Goal: Transaction & Acquisition: Purchase product/service

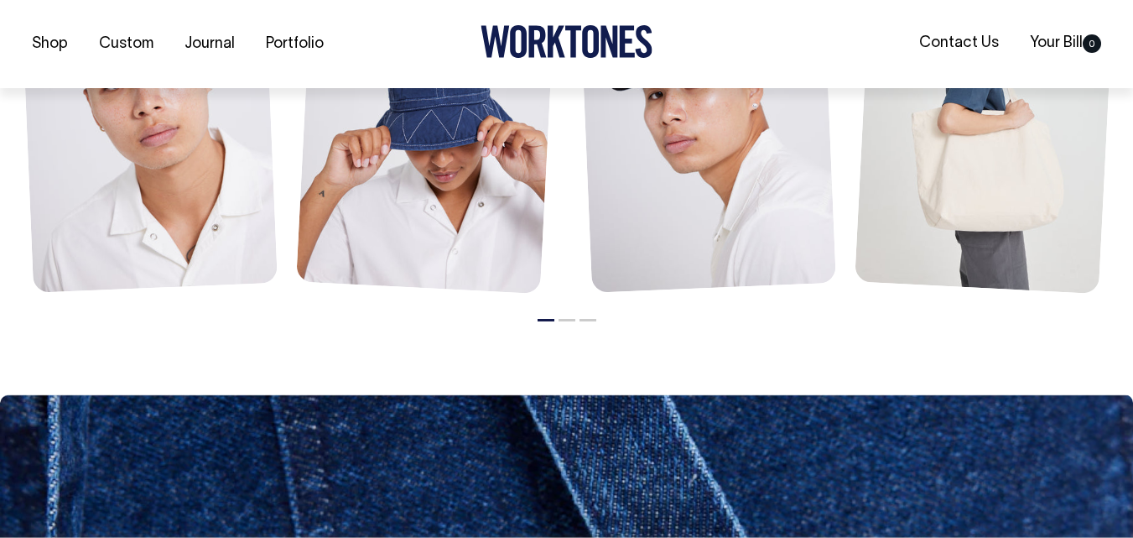
scroll to position [1377, 0]
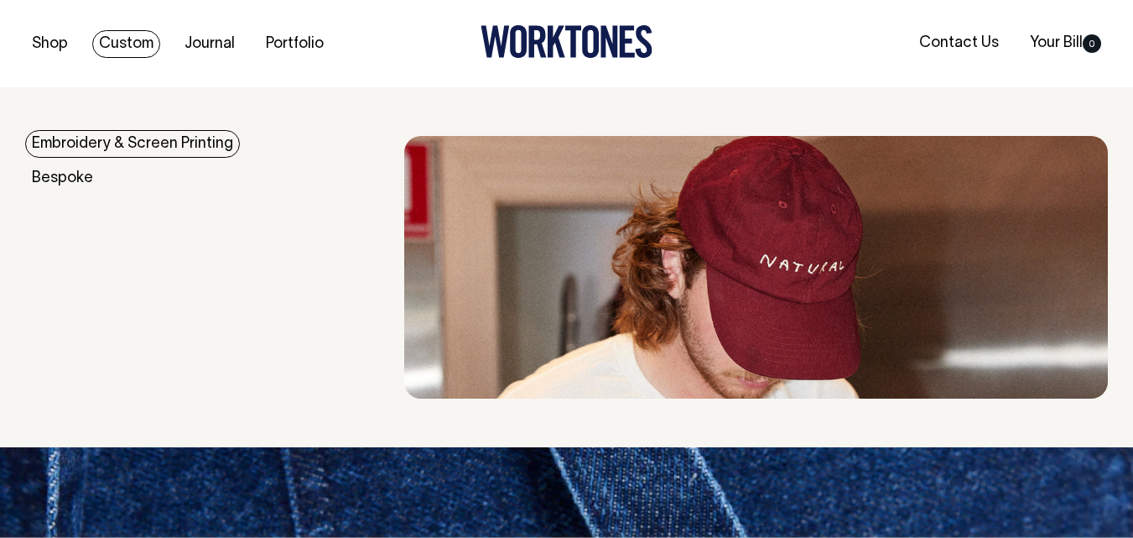
click at [124, 39] on link "Custom" at bounding box center [126, 44] width 68 height 28
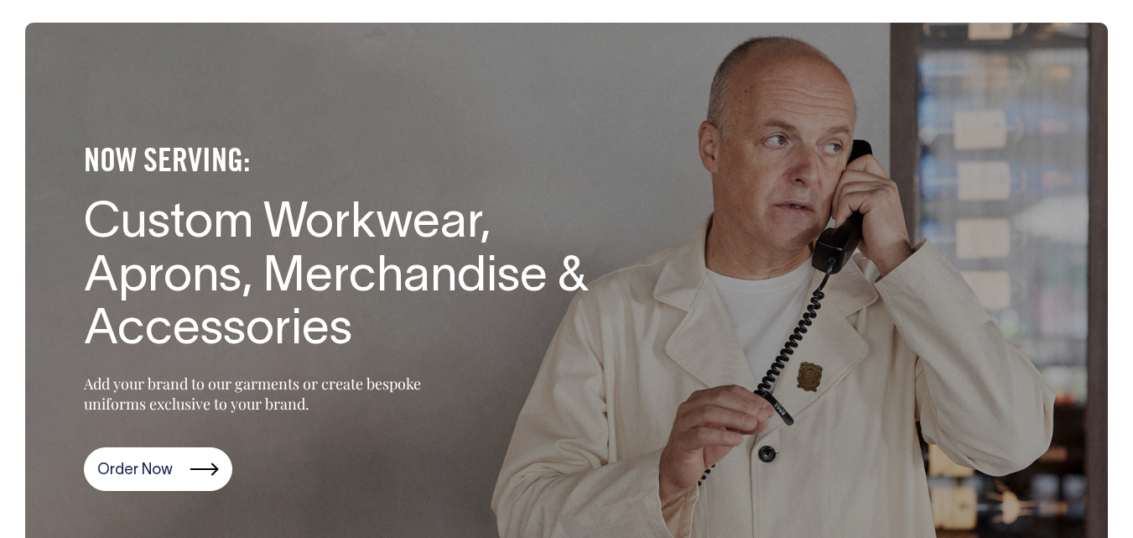
scroll to position [66, 0]
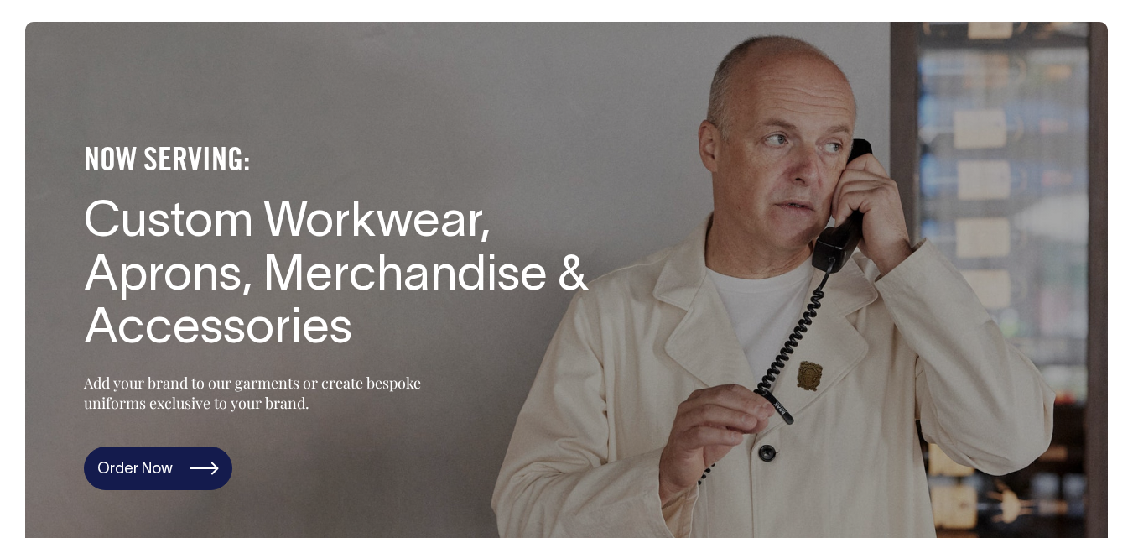
click at [141, 470] on link "Order Now" at bounding box center [158, 468] width 148 height 44
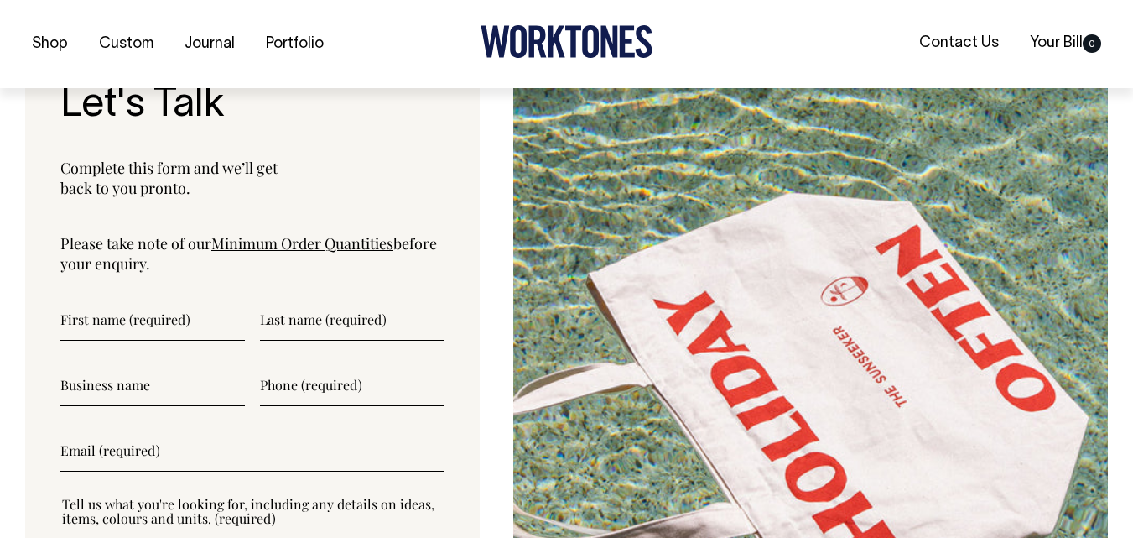
scroll to position [5532, 0]
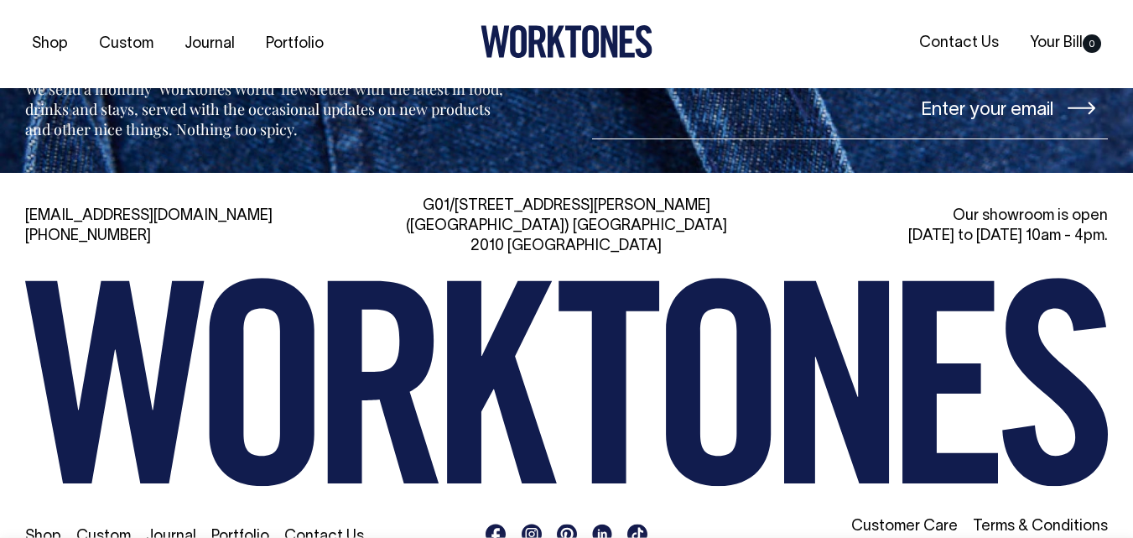
scroll to position [1966, 0]
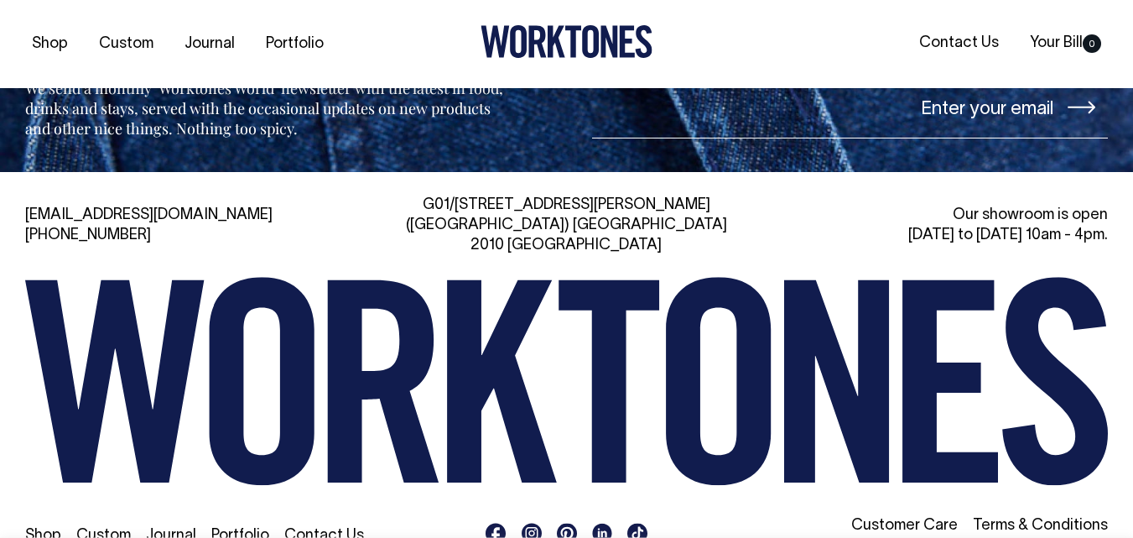
click at [102, 528] on link "Custom" at bounding box center [103, 535] width 55 height 14
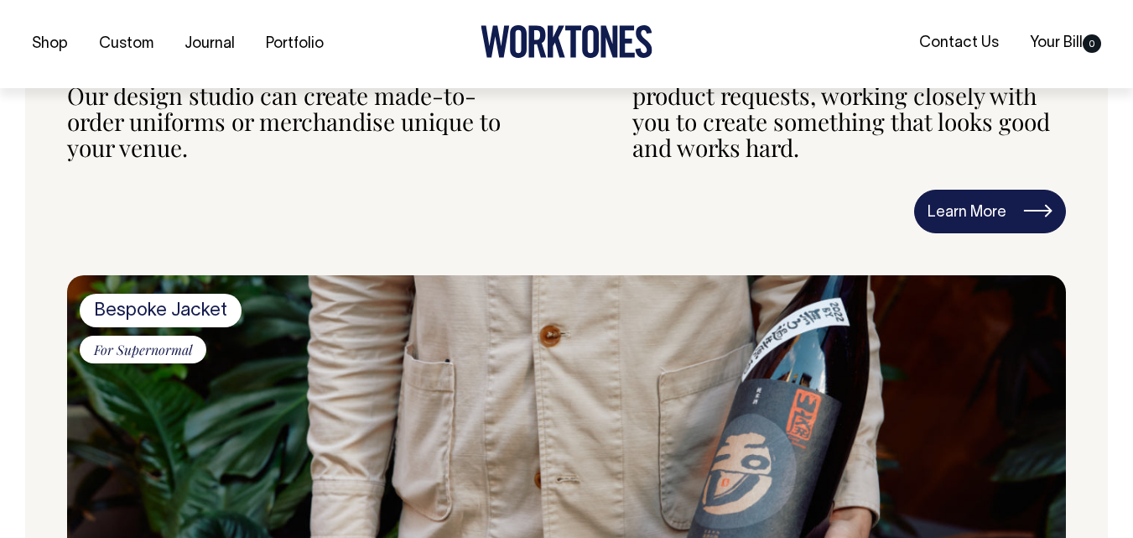
scroll to position [828, 0]
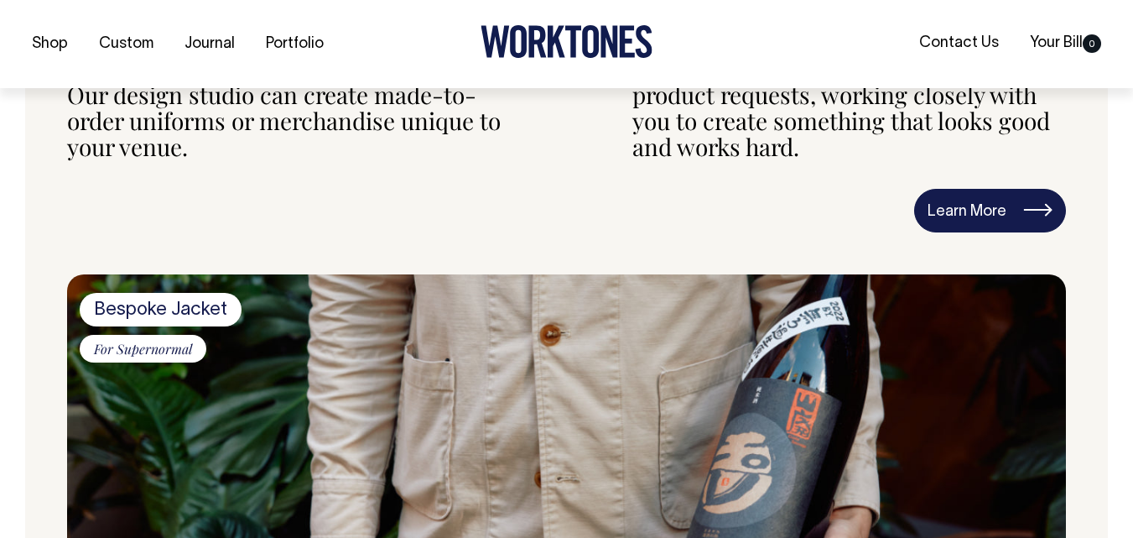
click at [1001, 216] on link "Learn More" at bounding box center [990, 211] width 152 height 44
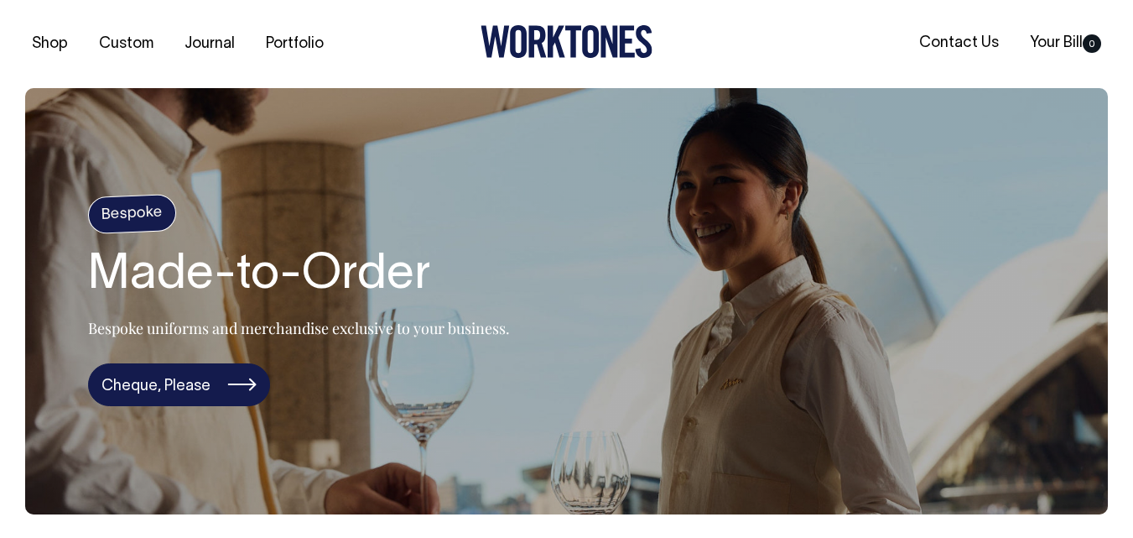
click at [211, 375] on link "Cheque, Please" at bounding box center [179, 385] width 182 height 44
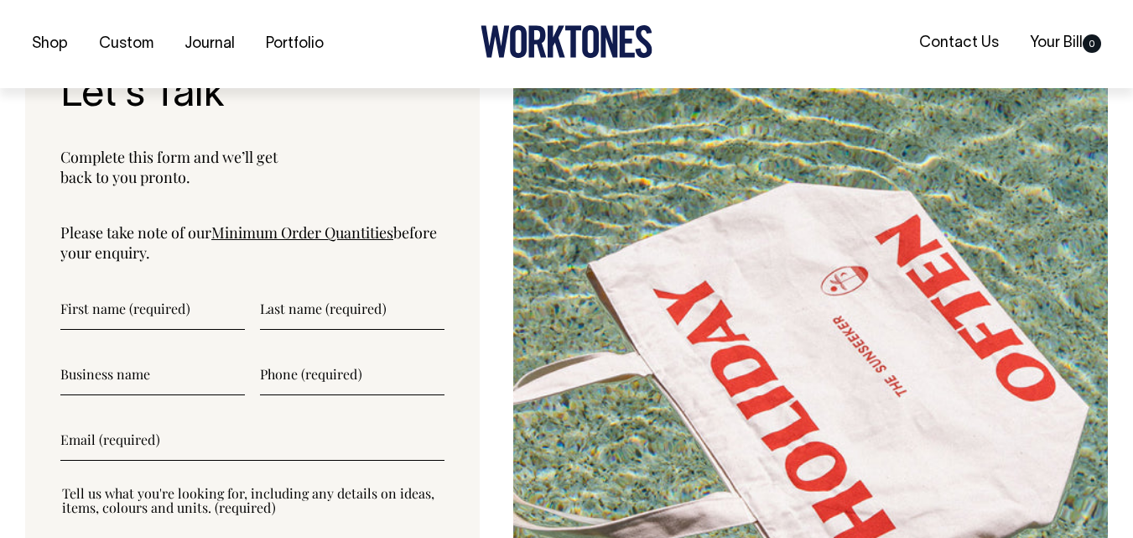
scroll to position [5117, 0]
